Goal: Task Accomplishment & Management: Complete application form

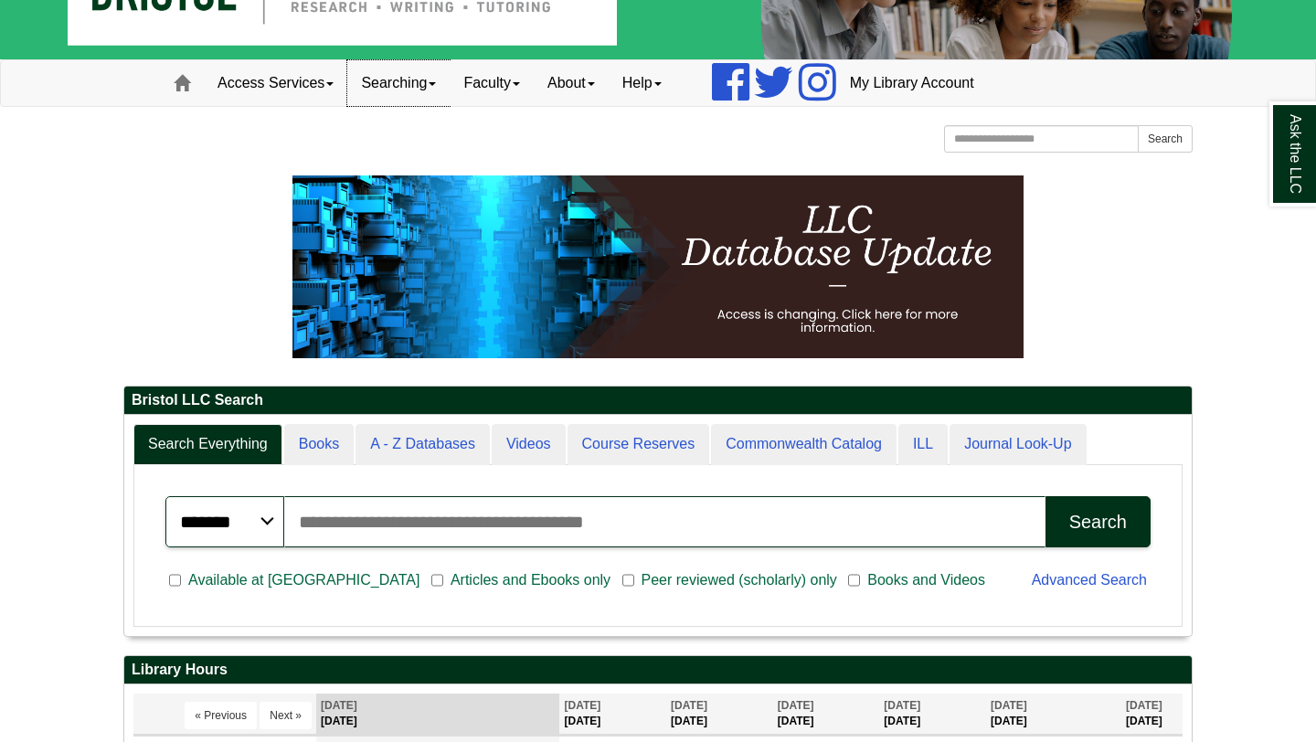
scroll to position [80, 0]
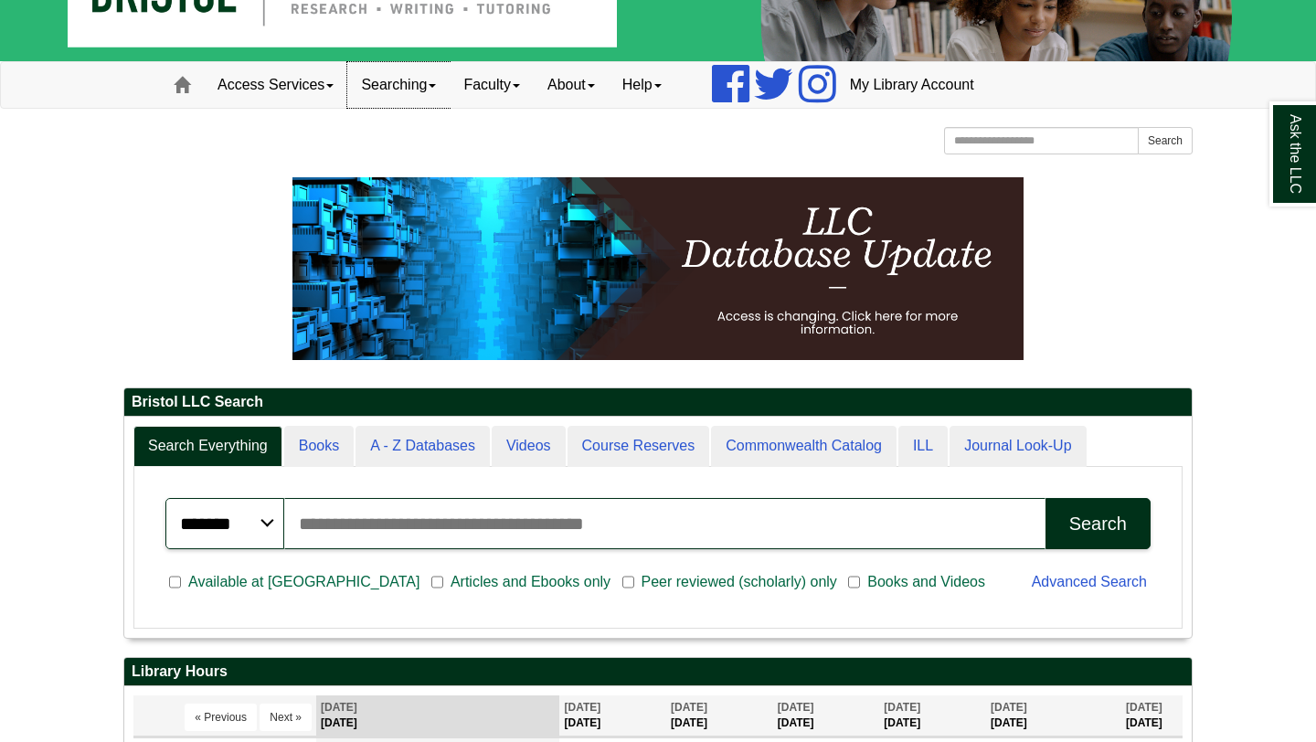
click at [437, 81] on link "Searching" at bounding box center [398, 85] width 102 height 46
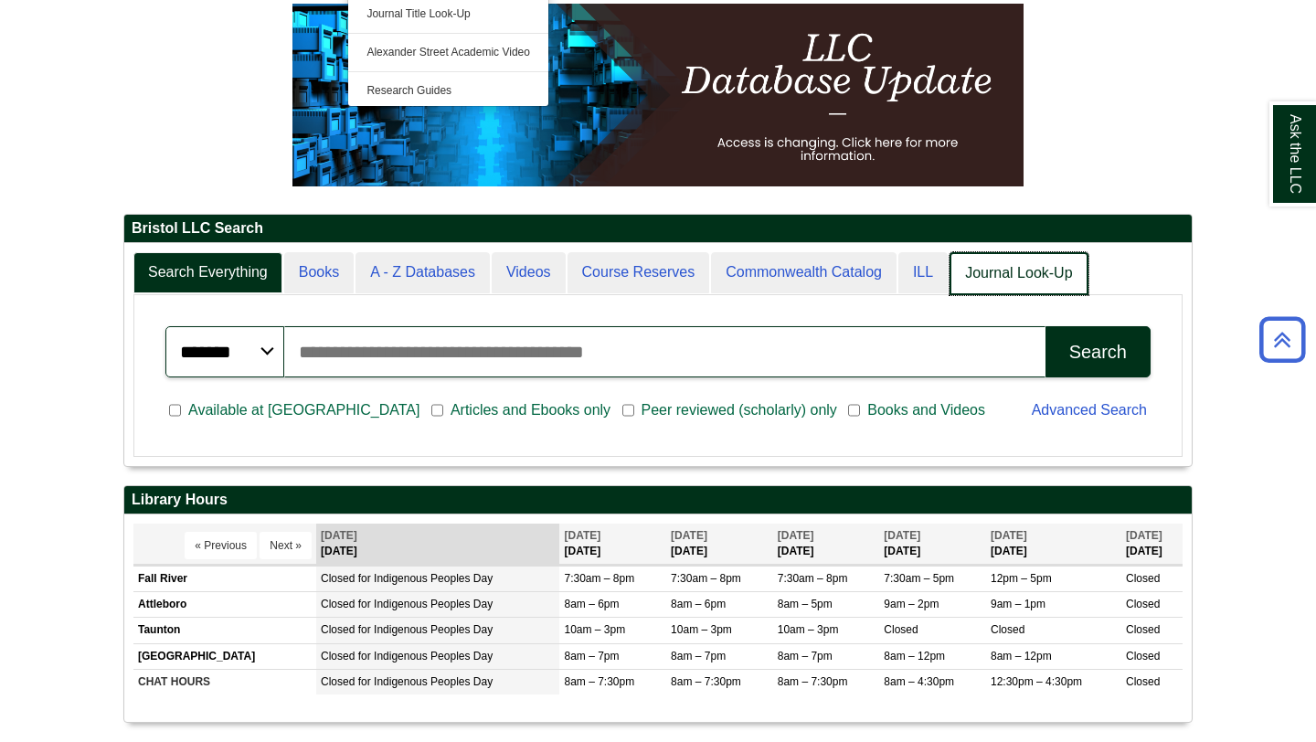
scroll to position [9, 9]
click at [1039, 273] on link "Journal Look-Up" at bounding box center [1019, 273] width 138 height 43
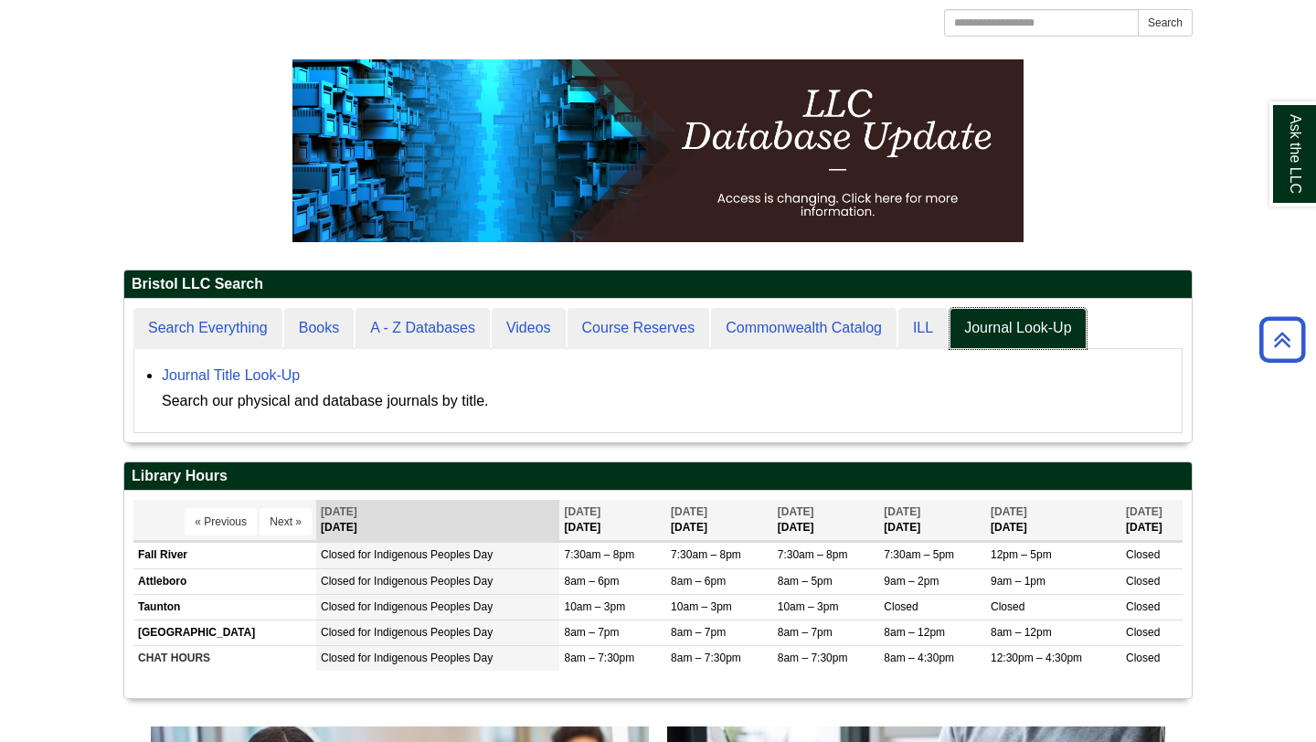
scroll to position [0, 0]
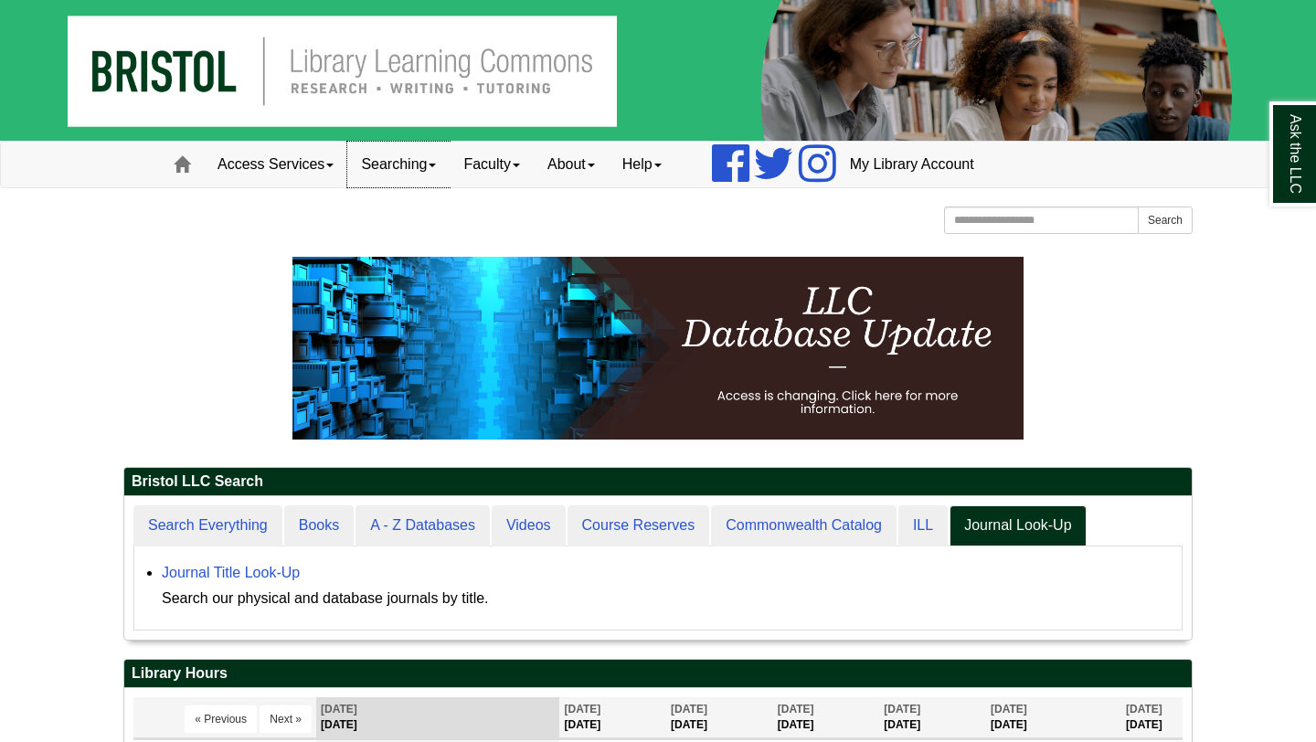
click at [421, 171] on link "Searching" at bounding box center [398, 165] width 102 height 46
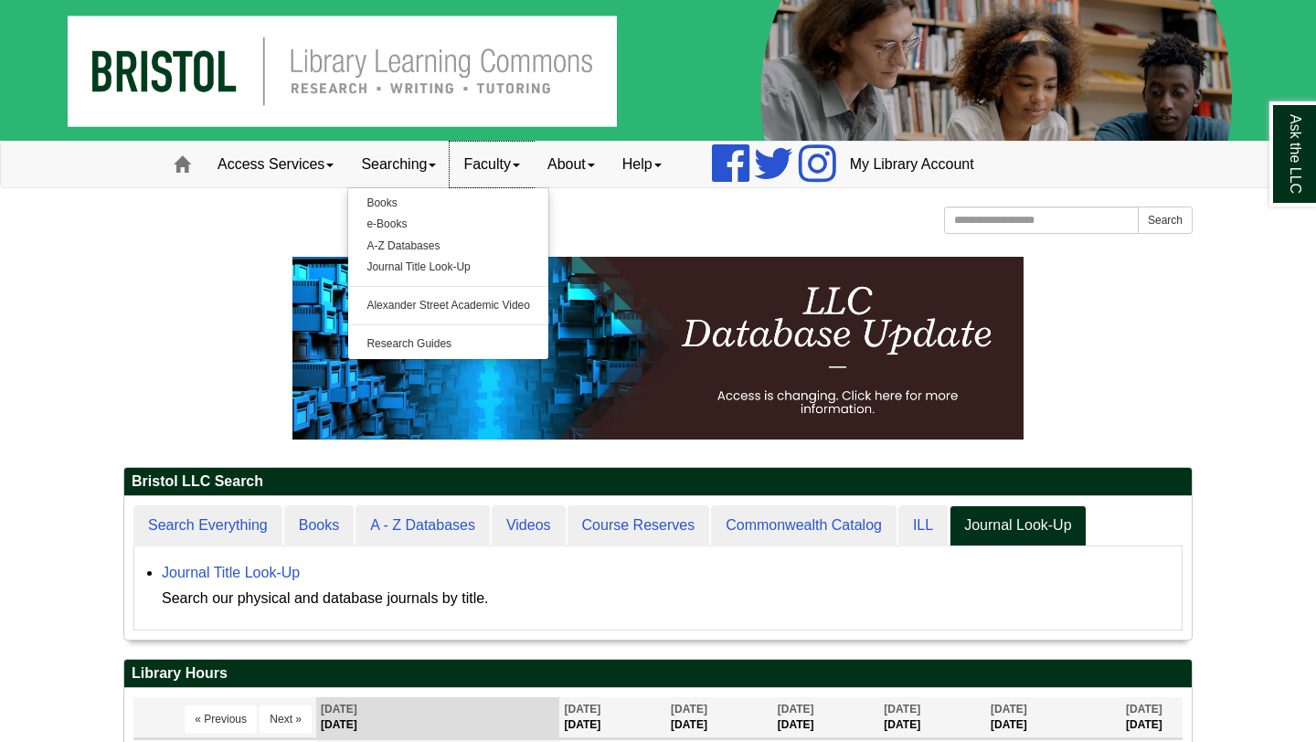
click at [511, 169] on link "Faculty" at bounding box center [492, 165] width 84 height 46
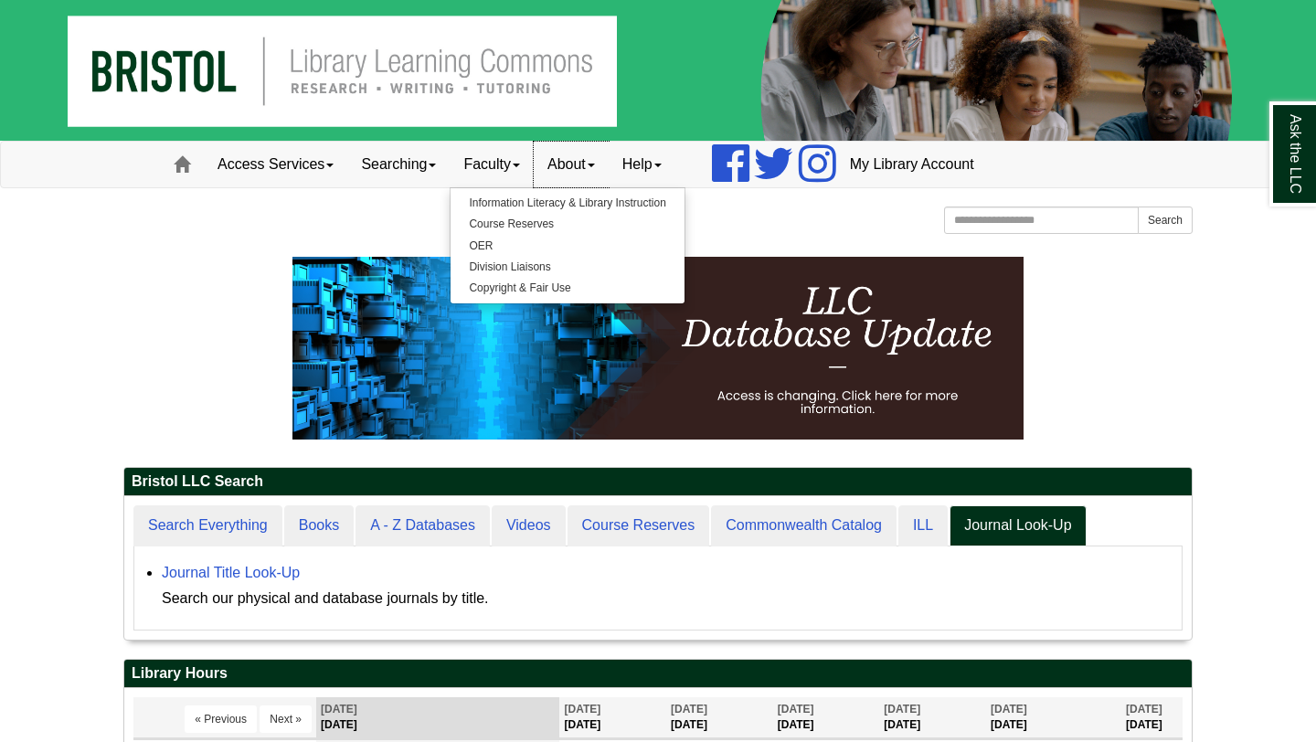
click at [587, 164] on link "About" at bounding box center [571, 165] width 75 height 46
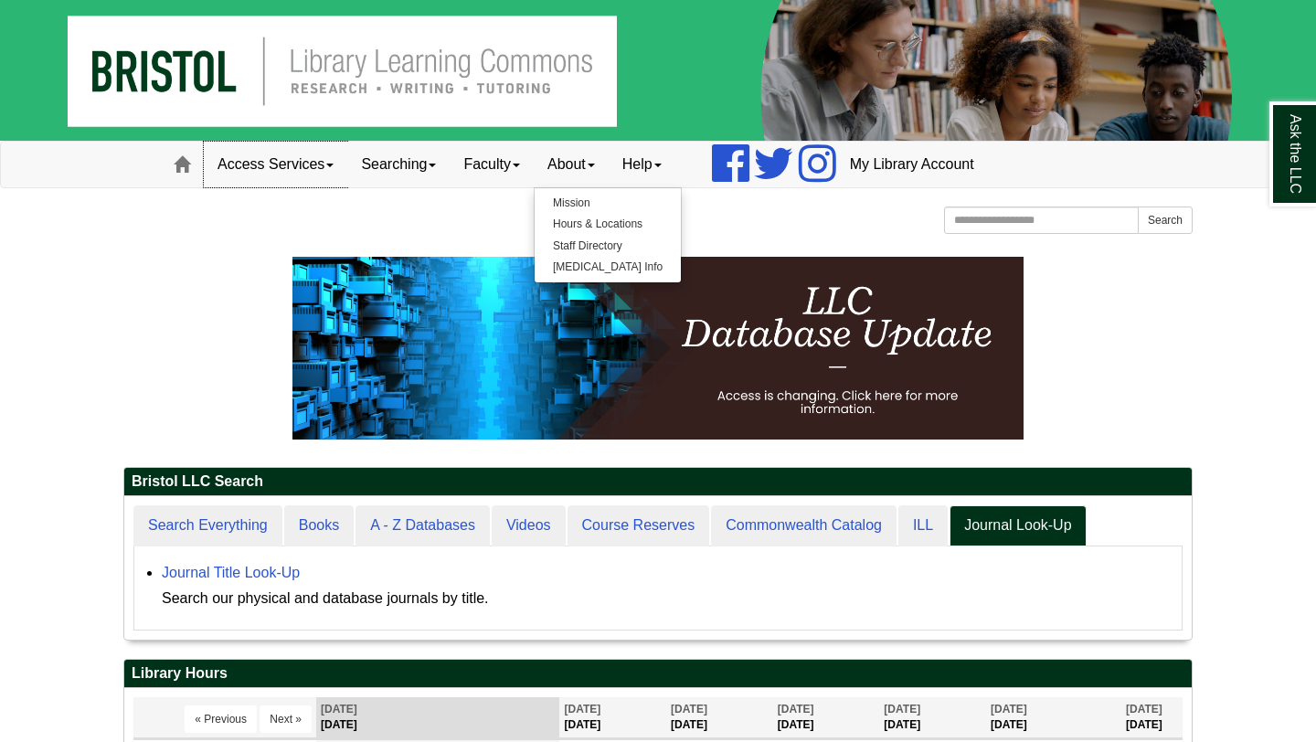
click at [312, 163] on link "Access Services" at bounding box center [276, 165] width 144 height 46
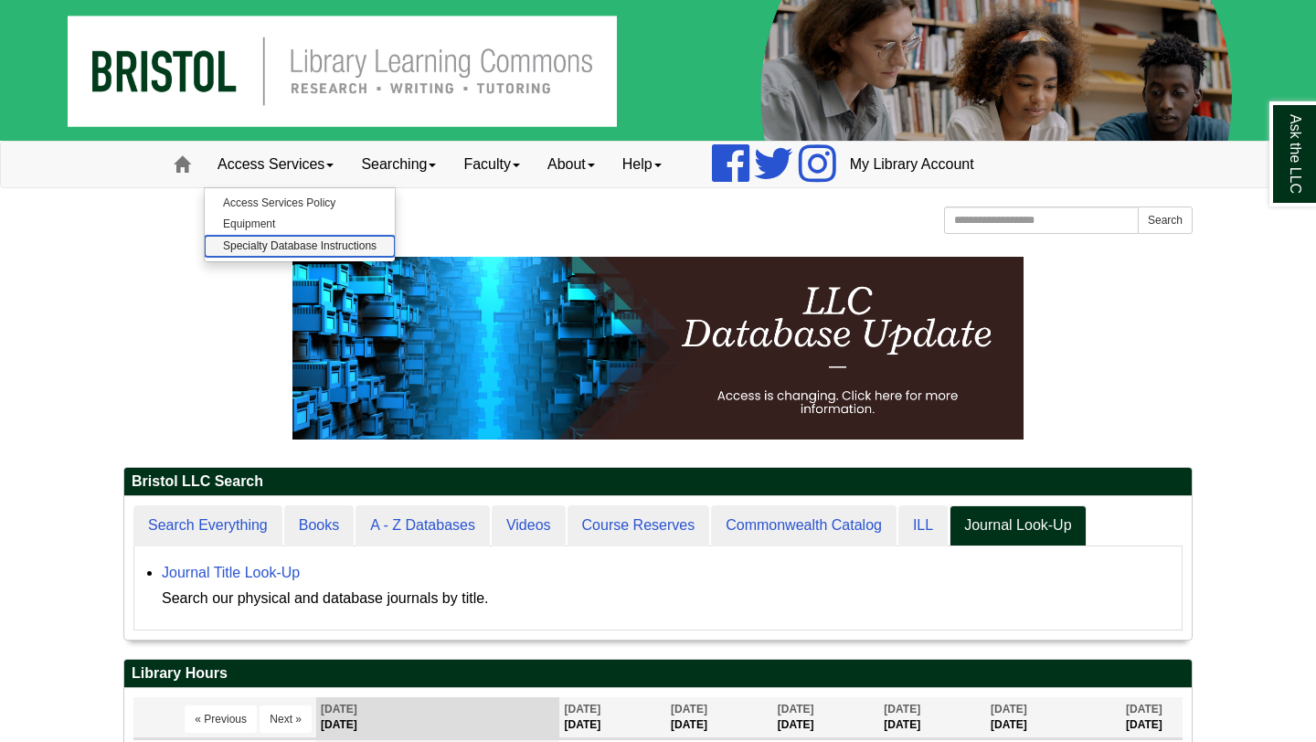
click at [370, 246] on link "Specialty Database Instructions" at bounding box center [300, 246] width 190 height 21
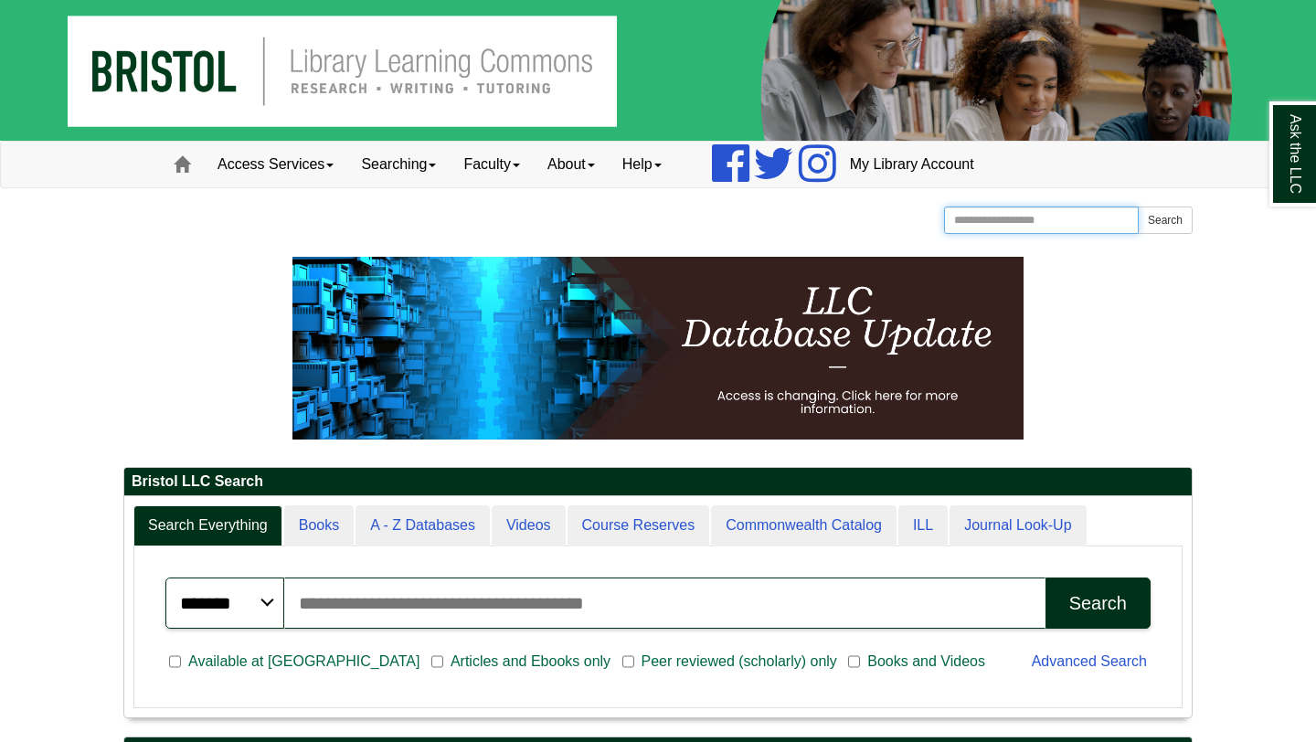
click at [967, 229] on input "Search the Website" at bounding box center [1041, 220] width 195 height 27
type input "**********"
click at [1138, 207] on button "Search" at bounding box center [1165, 220] width 55 height 27
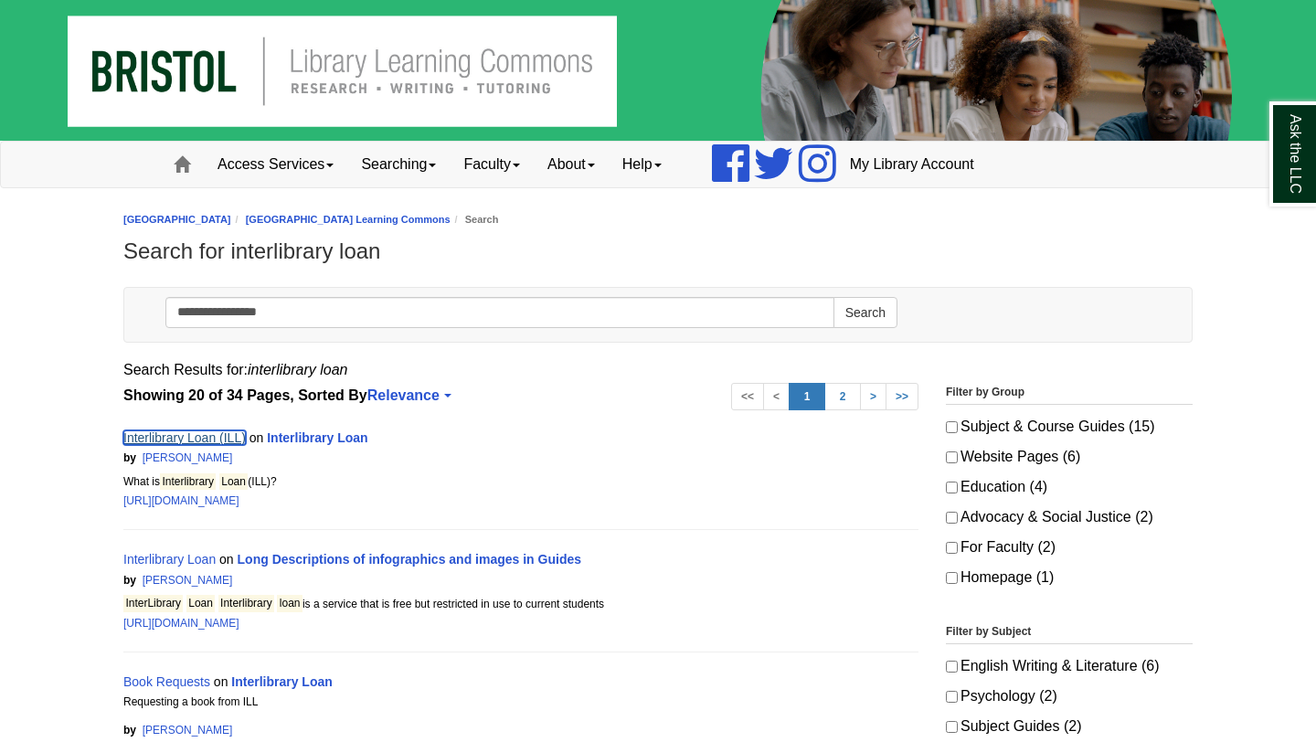
click at [199, 441] on link "Interlibrary Loan (ILL)" at bounding box center [184, 438] width 122 height 15
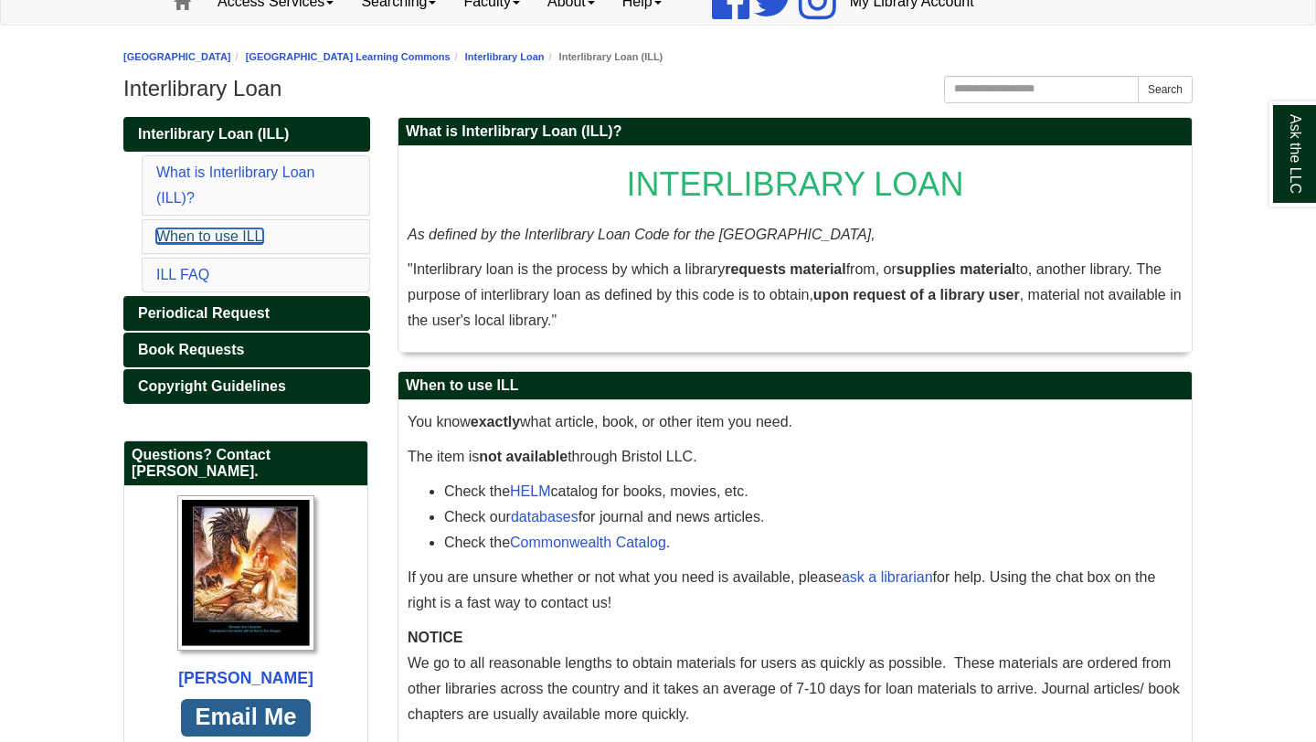
click at [235, 236] on link "When to use ILL" at bounding box center [209, 237] width 107 height 16
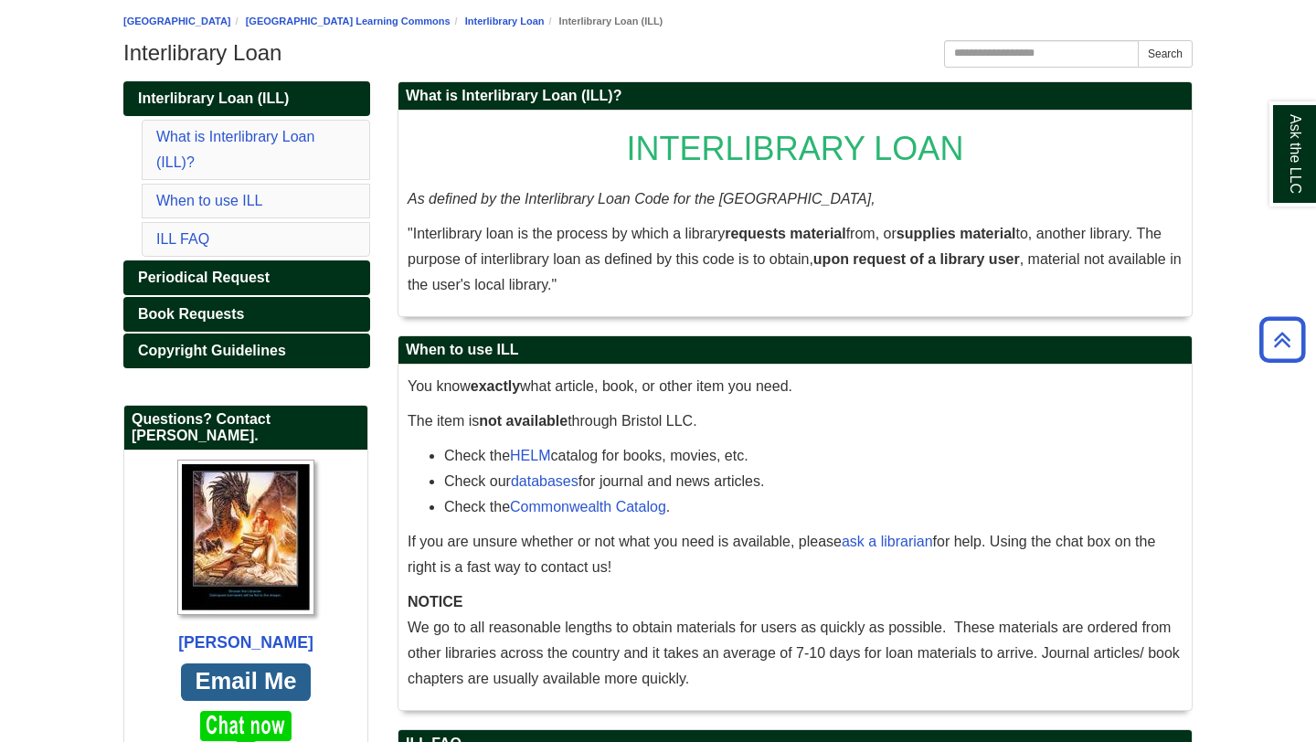
scroll to position [59, 0]
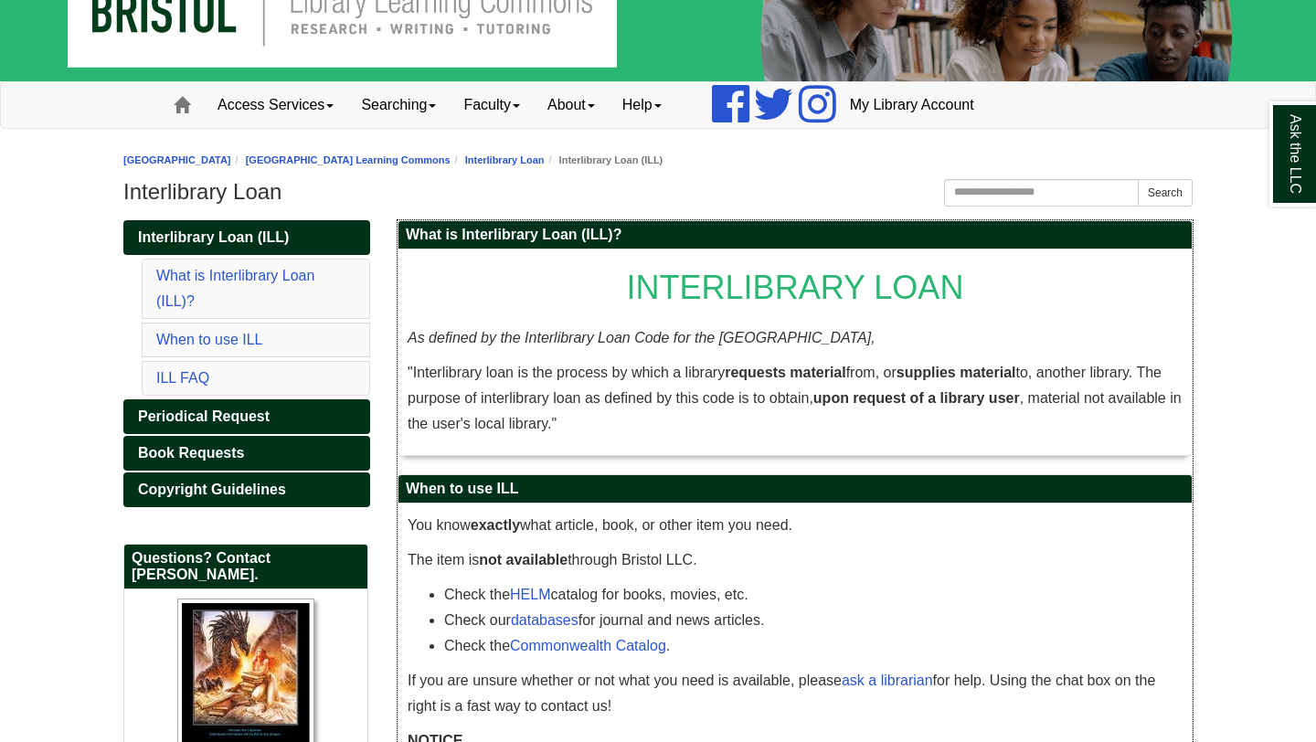
click at [753, 281] on span "INTERLIBRARY LOAN" at bounding box center [795, 287] width 337 height 37
click at [255, 414] on span "Periodical Request" at bounding box center [204, 417] width 132 height 16
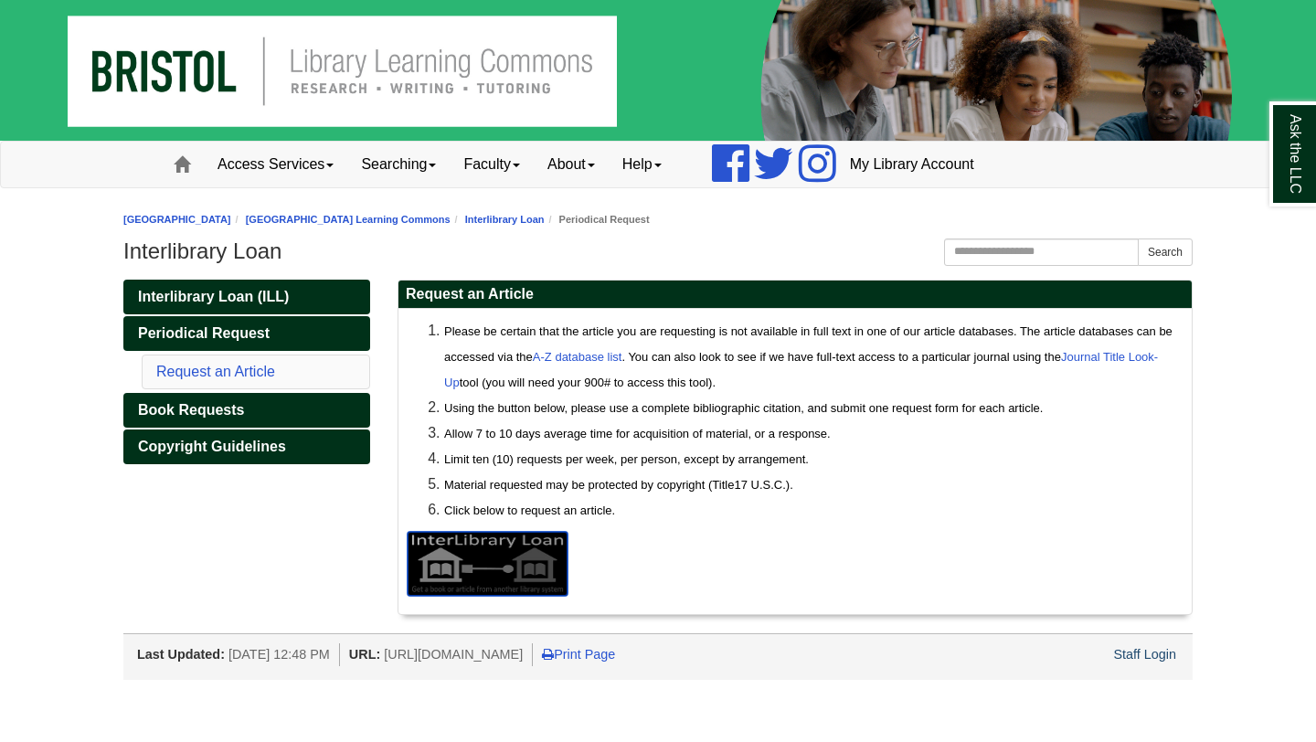
click at [504, 560] on img at bounding box center [488, 564] width 160 height 64
